Goal: Transaction & Acquisition: Purchase product/service

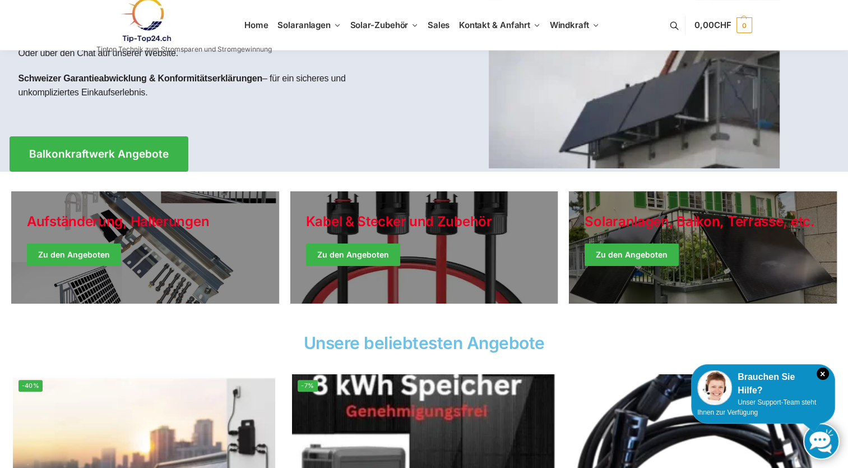
scroll to position [168, 0]
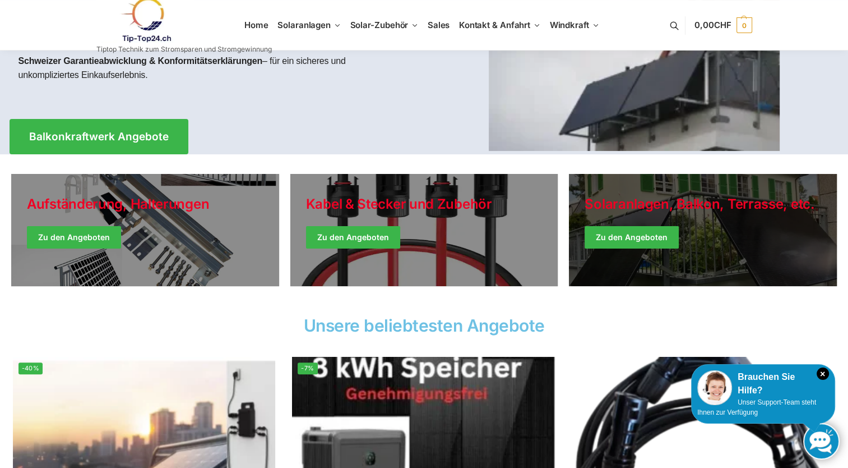
click at [655, 246] on link "Winter Jackets" at bounding box center [703, 230] width 268 height 112
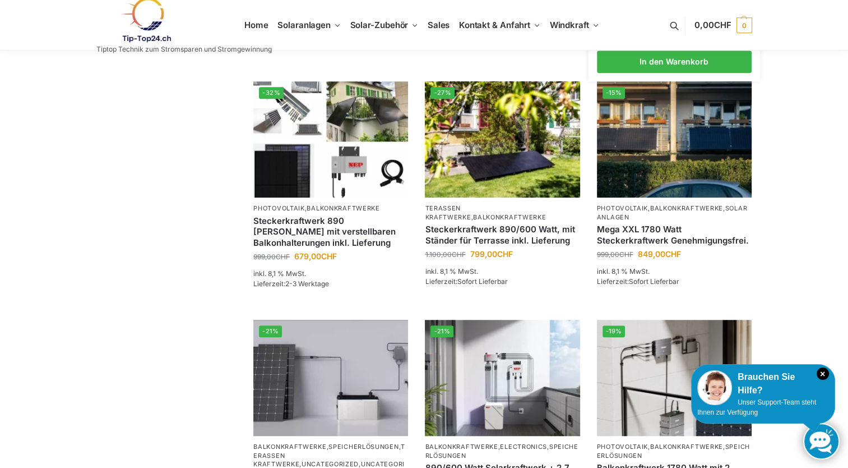
scroll to position [673, 0]
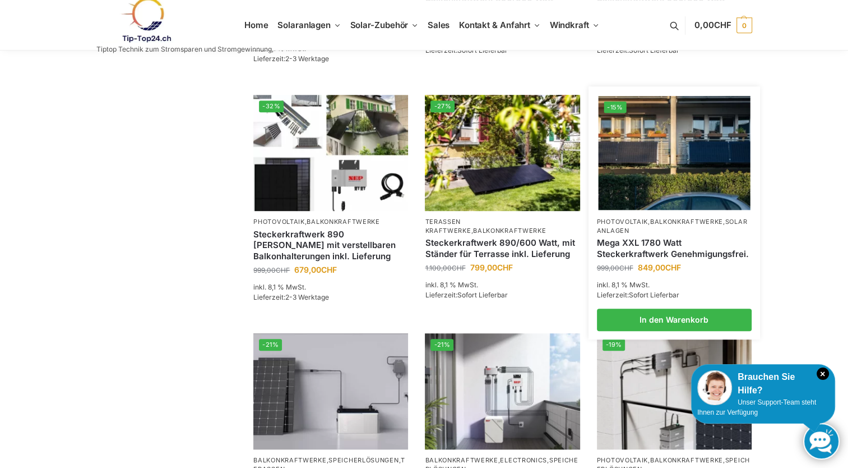
click at [683, 179] on img at bounding box center [674, 153] width 152 height 114
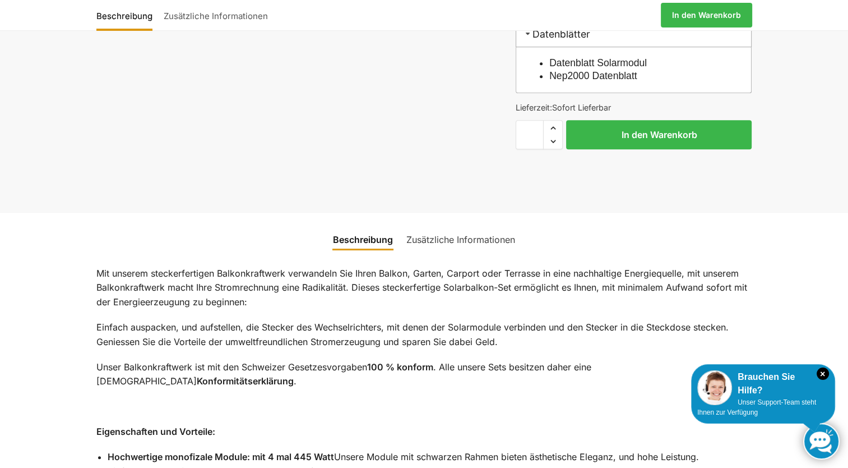
scroll to position [673, 0]
